Goal: Task Accomplishment & Management: Use online tool/utility

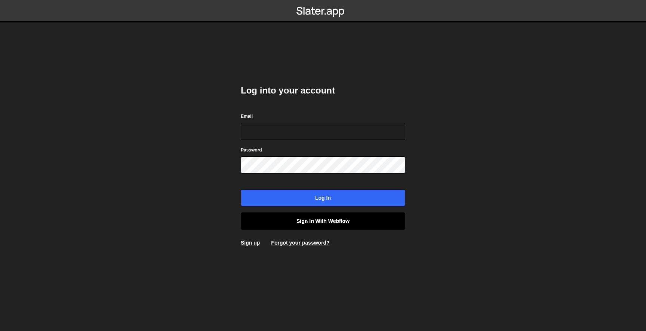
click at [360, 221] on link "Sign in with Webflow" at bounding box center [323, 220] width 164 height 17
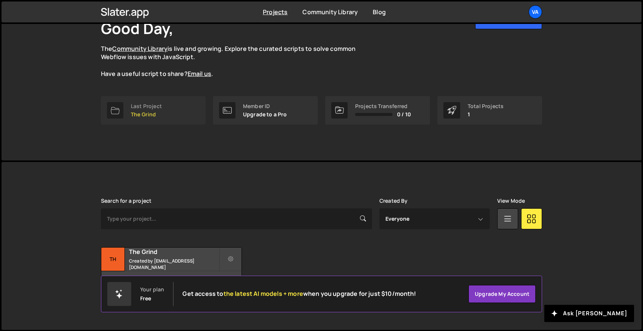
scroll to position [53, 0]
click at [150, 105] on div "Last Project" at bounding box center [146, 107] width 31 height 6
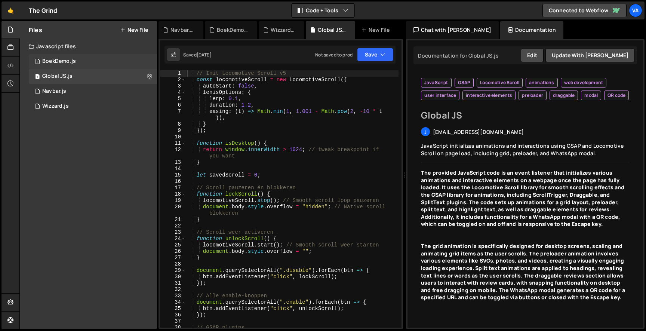
click at [80, 62] on div "1 BoekDemo.js 0" at bounding box center [93, 61] width 128 height 15
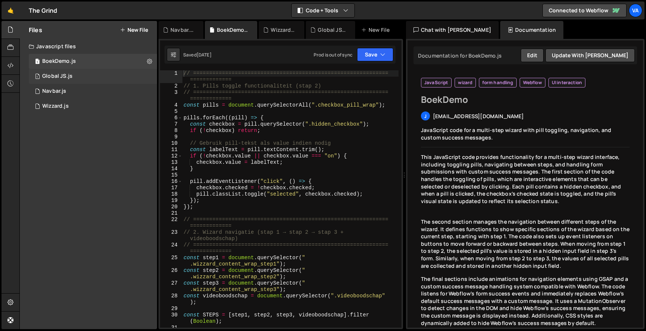
click at [80, 80] on div "1 Global JS.js 0" at bounding box center [93, 76] width 128 height 15
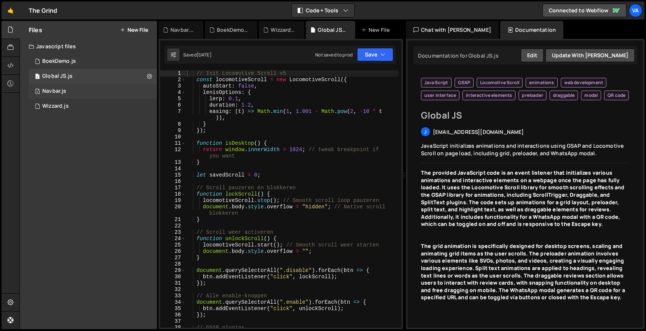
click at [71, 94] on div "2 Navbar.js 0" at bounding box center [93, 91] width 128 height 15
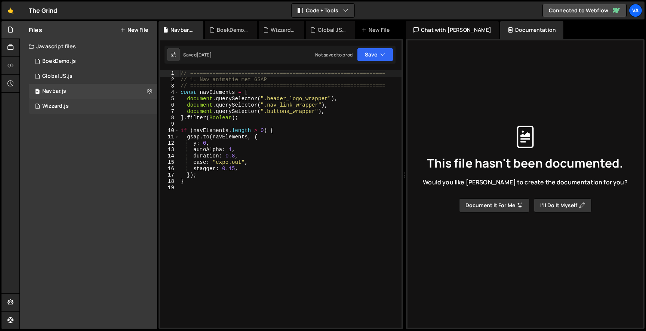
click at [69, 103] on div "1 Wizzard.js 0" at bounding box center [93, 106] width 128 height 15
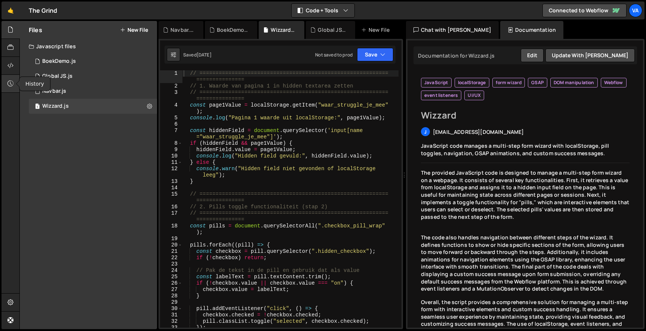
click at [11, 78] on div at bounding box center [10, 84] width 18 height 18
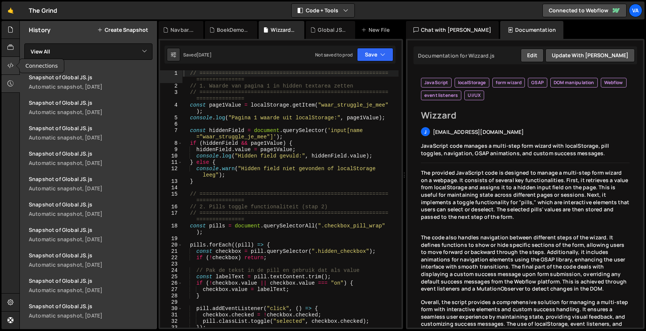
click at [8, 67] on icon at bounding box center [10, 65] width 6 height 8
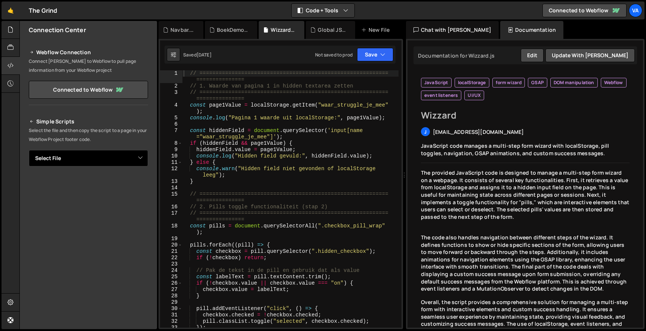
click at [80, 157] on select "Select File BoekDemo.js Global JS.js Navbar.js Wizzard.js" at bounding box center [88, 158] width 119 height 16
click at [7, 48] on icon at bounding box center [10, 47] width 6 height 8
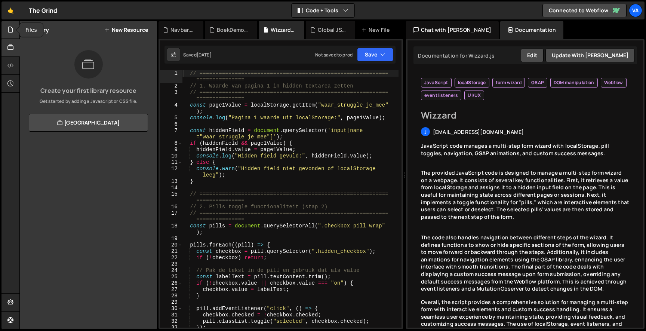
click at [9, 33] on icon at bounding box center [10, 29] width 6 height 8
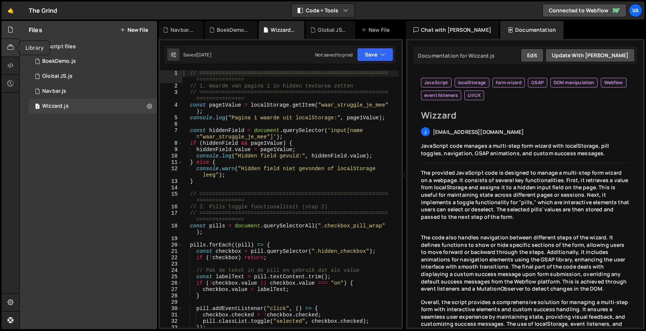
click at [7, 53] on div at bounding box center [10, 48] width 18 height 18
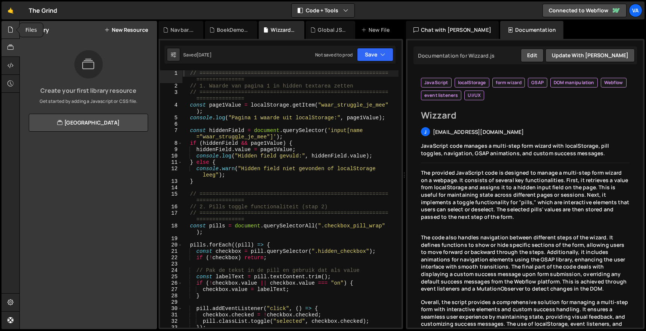
click at [7, 33] on div at bounding box center [10, 30] width 18 height 18
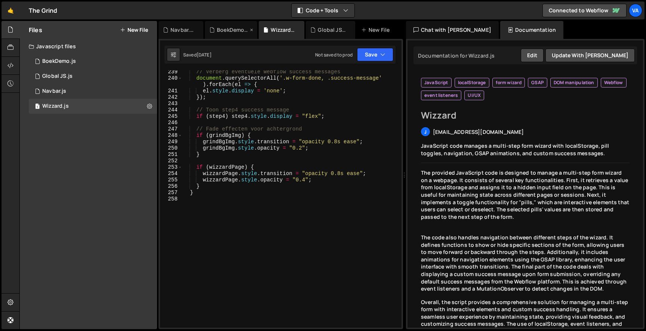
click at [238, 28] on div "BoekDemo.js" at bounding box center [232, 29] width 31 height 7
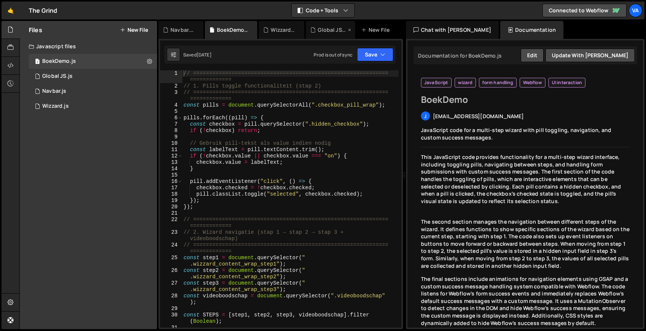
click at [335, 30] on div "Global JS.js" at bounding box center [332, 29] width 28 height 7
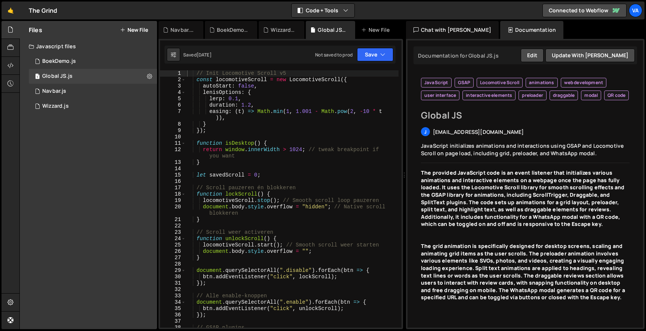
click at [309, 154] on div "// Init Locomotive Scroll v5 const locomotiveScroll = new LocomotiveScroll ({ a…" at bounding box center [291, 205] width 213 height 270
type textarea "});"
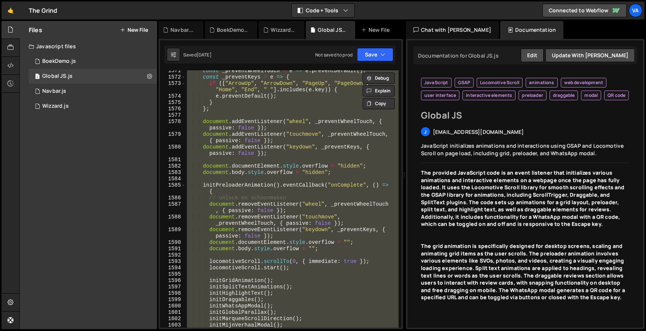
scroll to position [11566, 0]
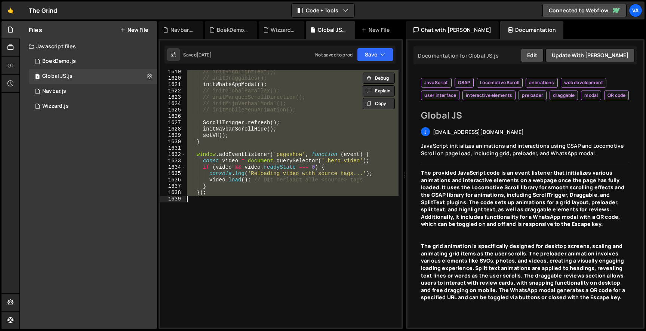
click at [235, 115] on div "// initHighlightText(); // initDraggables(); initWhatsAppModal ( ) ; // initGlo…" at bounding box center [291, 198] width 213 height 257
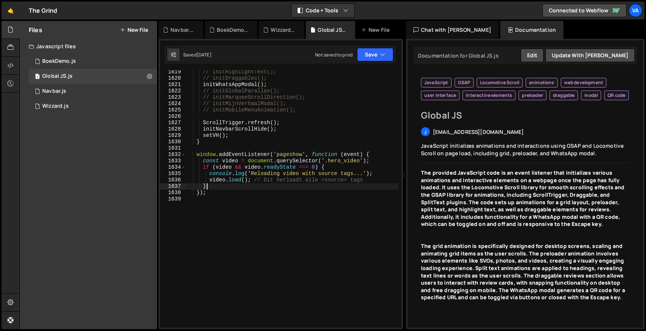
click at [215, 183] on div "// initHighlightText(); // initDraggables(); initWhatsAppModal ( ) ; // initGlo…" at bounding box center [291, 204] width 213 height 270
click at [215, 183] on div "// initHighlightText(); // initDraggables(); initWhatsAppModal ( ) ; // initGlo…" at bounding box center [291, 198] width 213 height 257
click at [210, 185] on div "// initHighlightText(); // initDraggables(); initWhatsAppModal ( ) ; // initGlo…" at bounding box center [291, 204] width 213 height 270
type textarea "}"
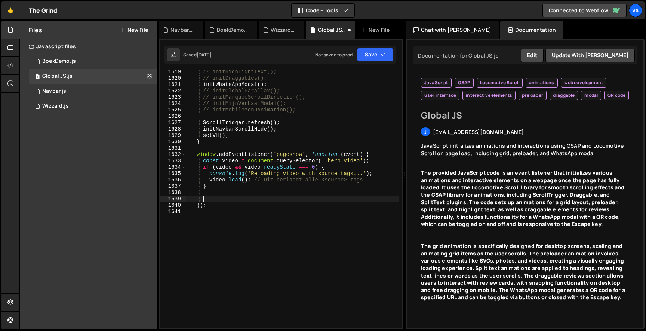
paste textarea "}"
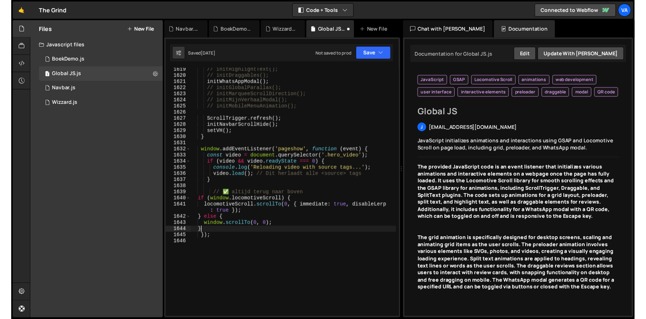
scroll to position [0, 0]
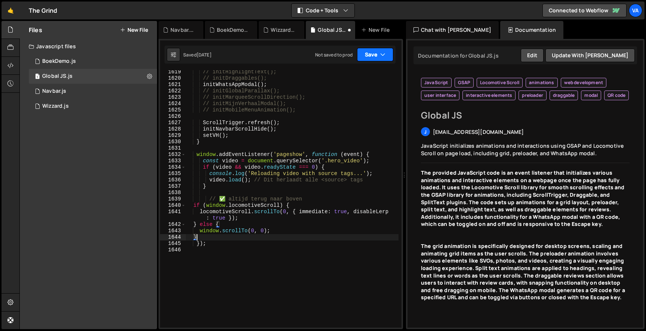
click at [365, 51] on button "Save" at bounding box center [375, 54] width 36 height 13
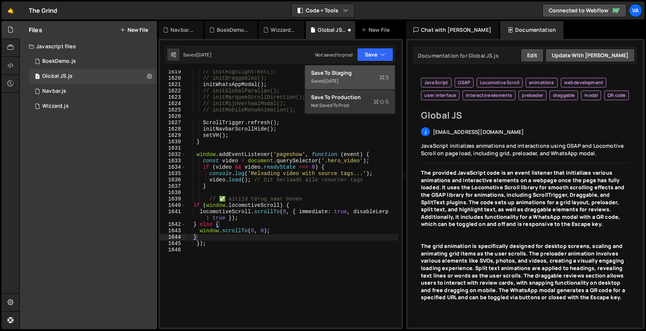
click at [360, 68] on button "Save to Staging S Saved 1 day ago" at bounding box center [350, 77] width 90 height 24
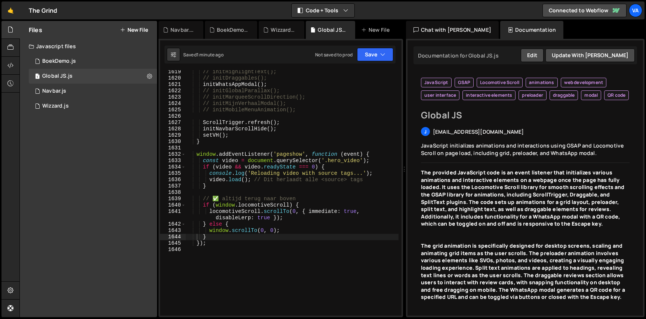
type textarea "} else {"
click at [277, 225] on div "// initHighlightText(); // initDraggables(); initWhatsAppModal ( ) ; // initGlo…" at bounding box center [291, 198] width 213 height 258
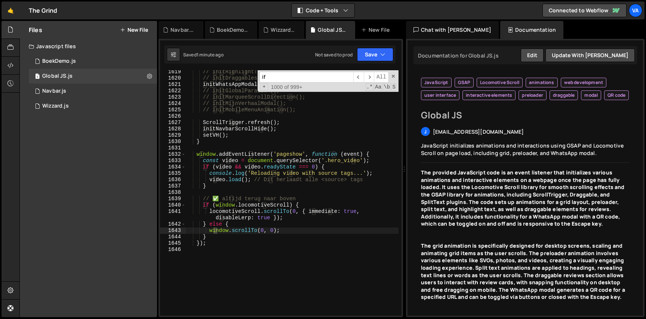
scroll to position [0, 0]
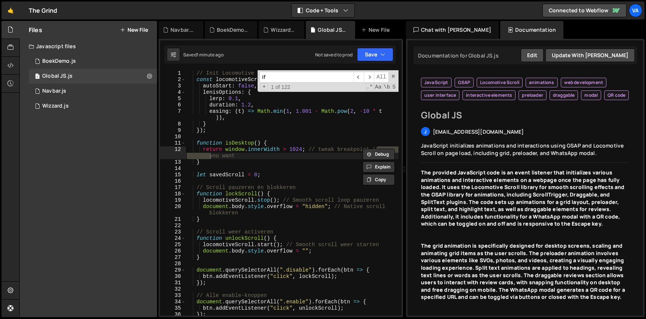
type input "i"
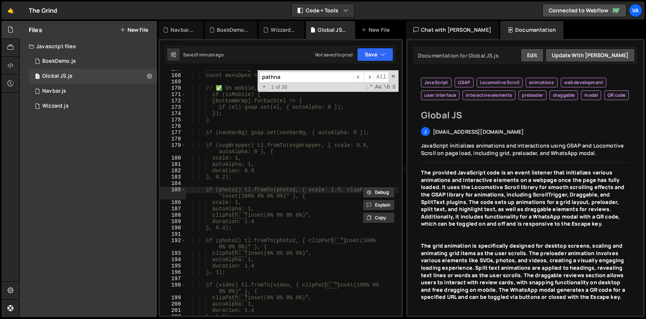
scroll to position [11066, 0]
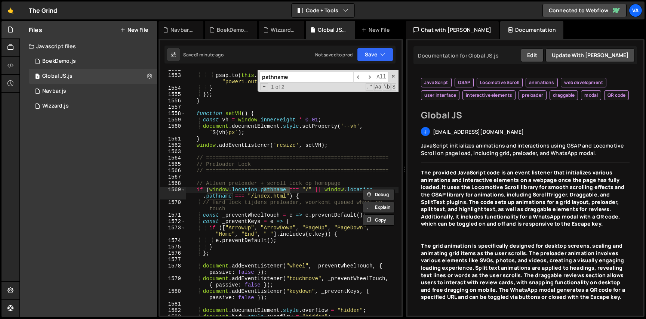
type input "pathname"
type textarea "// ========================================================="
click at [294, 174] on div "gsap . to ( this . target , { x : 0 , duration : 0.3 , ease : "power1.out" }) ;…" at bounding box center [291, 195] width 213 height 258
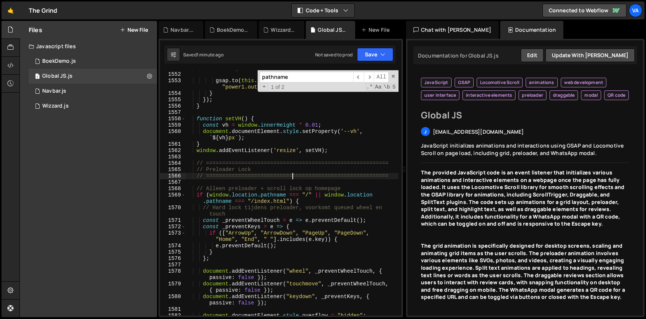
scroll to position [11059, 0]
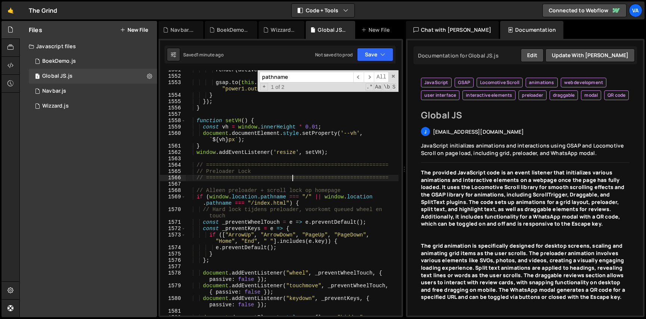
click at [204, 184] on div "render ( activeIdx ) ; gsap . to ( this . target , { x : 0 , duration : 0.3 , e…" at bounding box center [291, 196] width 213 height 258
click at [211, 160] on div "render ( activeIdx ) ; gsap . to ( this . target , { x : 0 , duration : 0.3 , e…" at bounding box center [291, 196] width 213 height 258
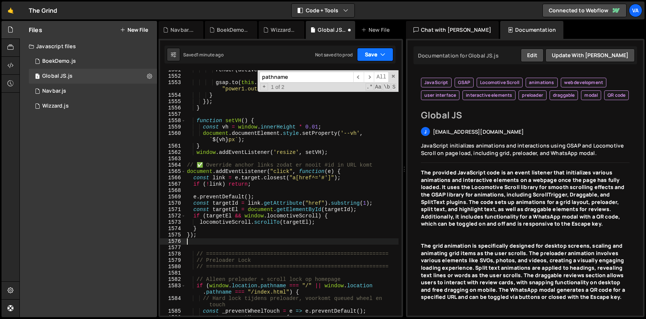
click at [377, 54] on button "Save" at bounding box center [375, 54] width 36 height 13
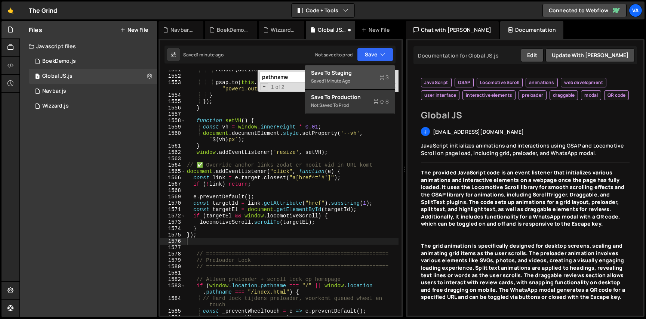
click at [369, 72] on div "Save to Staging S" at bounding box center [350, 72] width 78 height 7
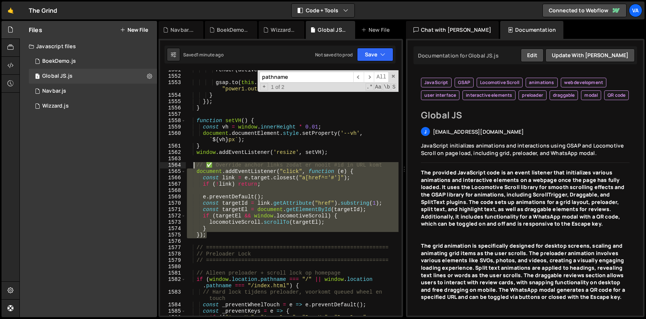
drag, startPoint x: 212, startPoint y: 237, endPoint x: 195, endPoint y: 167, distance: 71.2
click at [195, 167] on div "render ( activeIdx ) ; gsap . to ( this . target , { x : 0 , duration : 0.3 , e…" at bounding box center [291, 199] width 213 height 265
type textarea "// ✅ Override anchor links zodat er nooit #id in URL komt document.addEventList…"
paste textarea
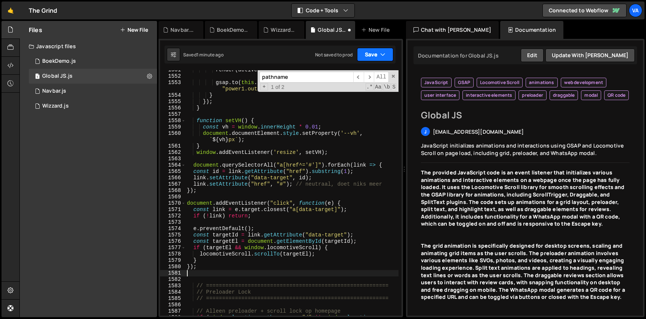
click at [368, 50] on button "Save" at bounding box center [375, 54] width 36 height 13
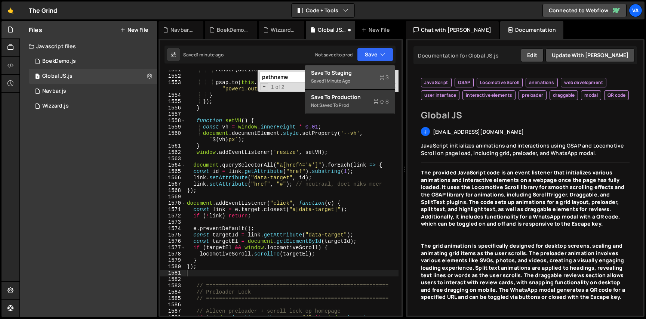
click at [347, 73] on div "Save to Staging S" at bounding box center [350, 72] width 78 height 7
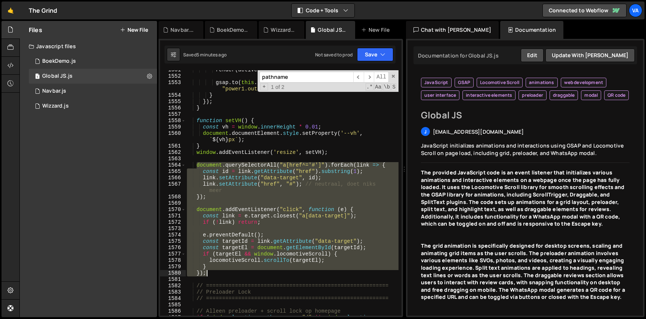
drag, startPoint x: 197, startPoint y: 168, endPoint x: 228, endPoint y: 272, distance: 108.2
click at [228, 272] on div "render ( activeIdx ) ; gsap . to ( this . target , { x : 0 , duration : 0.3 , e…" at bounding box center [291, 199] width 213 height 265
type textarea "} });"
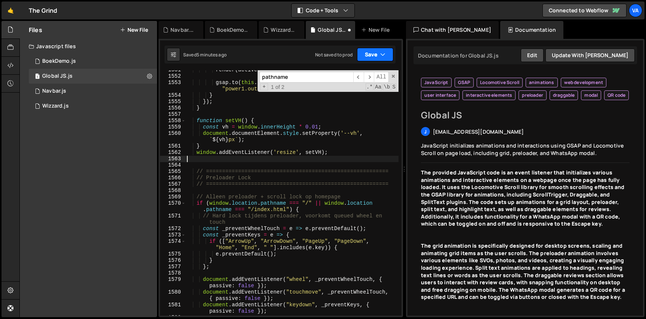
click at [365, 48] on button "Save" at bounding box center [375, 54] width 36 height 13
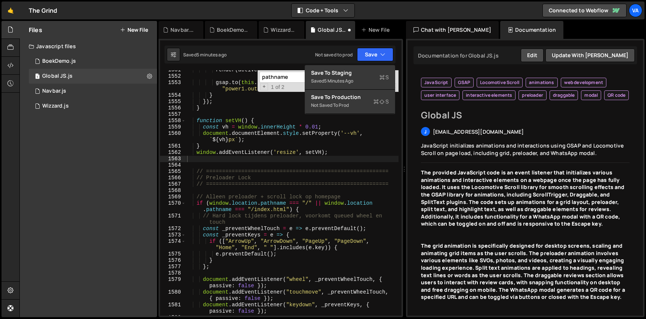
click at [356, 63] on div "Saved 5 minutes ago Not saved to prod Upgrade to Edit Save Save to Staging S Sa…" at bounding box center [279, 55] width 231 height 18
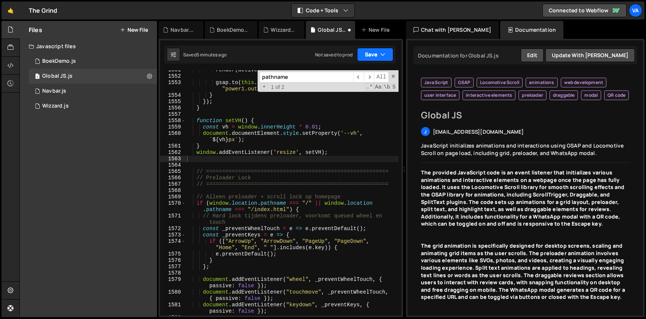
click at [366, 54] on button "Save" at bounding box center [375, 54] width 36 height 13
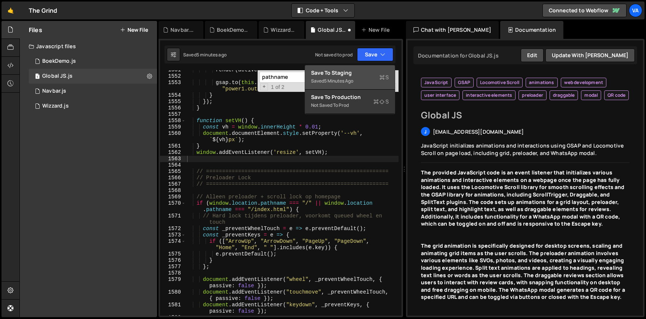
click at [362, 70] on div "Save to Staging S" at bounding box center [350, 72] width 78 height 7
